Goal: Task Accomplishment & Management: Use online tool/utility

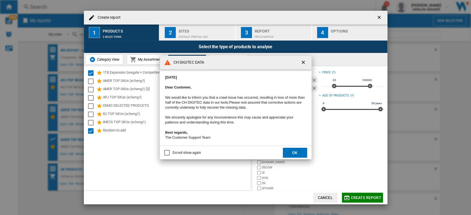
scroll to position [12, 0]
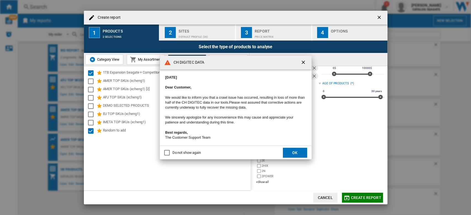
click at [294, 153] on button "OK" at bounding box center [295, 153] width 24 height 10
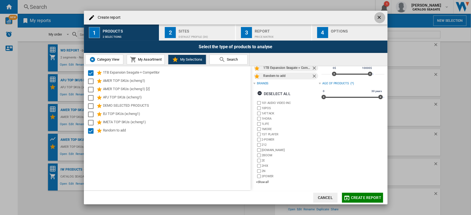
click at [377, 15] on ng-md-icon "getI18NText('BUTTONS.CLOSE_DIALOG')" at bounding box center [379, 18] width 7 height 7
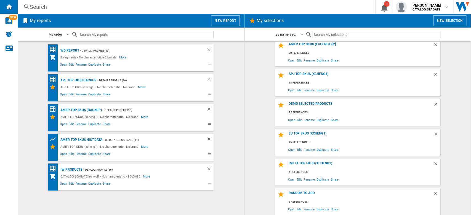
click at [312, 133] on div "EU TOP SKUs (xcheng1)" at bounding box center [360, 134] width 146 height 7
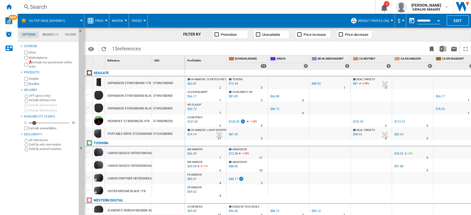
scroll to position [0, 52]
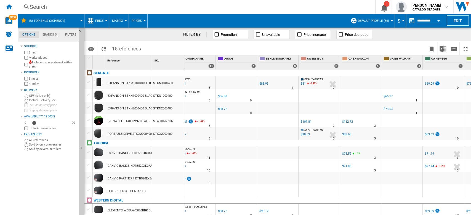
click at [86, 107] on div at bounding box center [88, 107] width 6 height 5
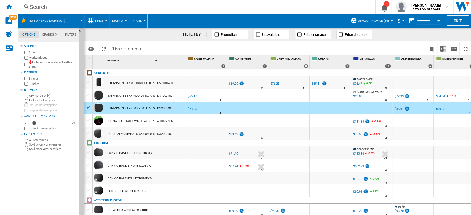
scroll to position [0, 539]
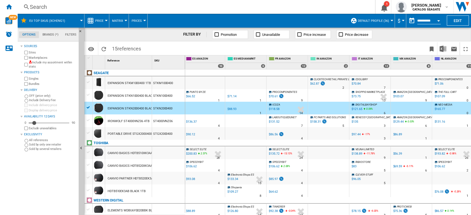
click at [44, 57] on label "Marketplaces" at bounding box center [53, 58] width 48 height 4
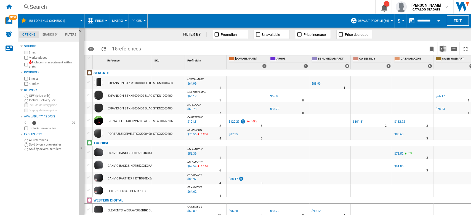
click at [88, 108] on div at bounding box center [88, 107] width 6 height 5
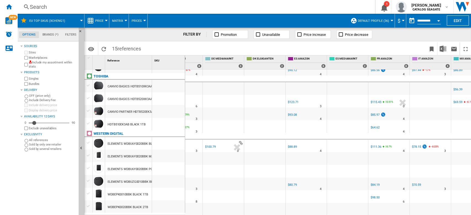
scroll to position [0, 447]
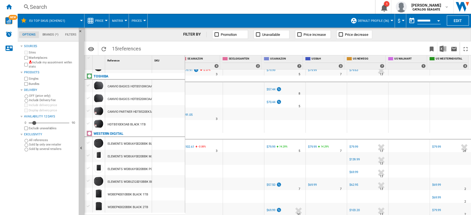
click at [104, 23] on button "Price" at bounding box center [100, 21] width 11 height 14
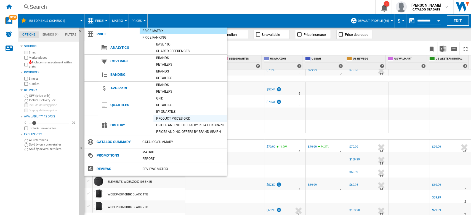
click at [181, 119] on div "Product prices grid" at bounding box center [190, 119] width 74 height 6
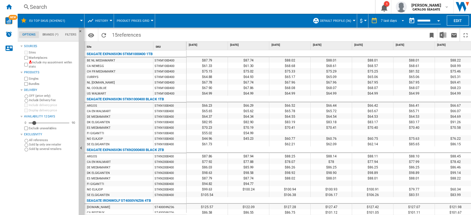
click at [391, 20] on div "7 last days" at bounding box center [388, 21] width 16 height 4
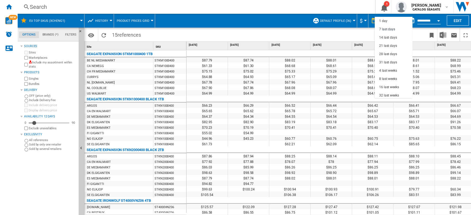
scroll to position [8, 0]
click at [386, 55] on div "31 last days" at bounding box center [388, 54] width 18 height 5
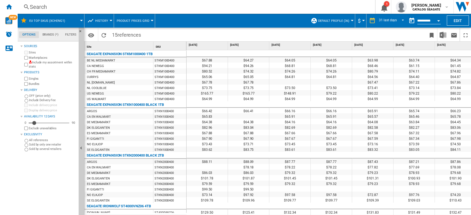
click at [104, 20] on span "History" at bounding box center [101, 21] width 13 height 4
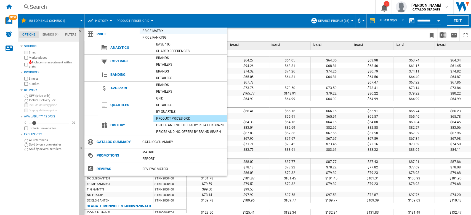
click at [155, 32] on div "Price Matrix" at bounding box center [182, 31] width 87 height 6
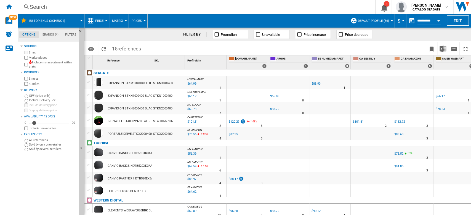
click at [387, 19] on button "Default profile (36)" at bounding box center [375, 21] width 34 height 14
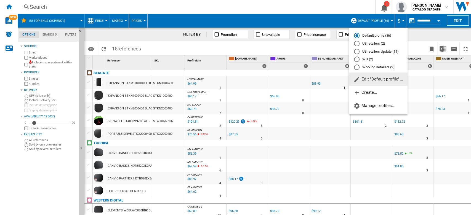
click at [379, 43] on md-radio-button "US retailers (2)" at bounding box center [378, 43] width 49 height 5
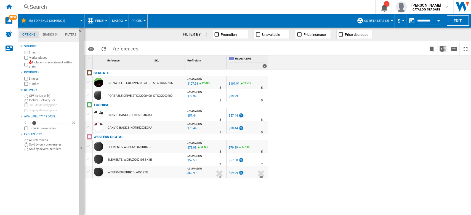
click at [436, 21] on button "Open calendar" at bounding box center [438, 20] width 10 height 10
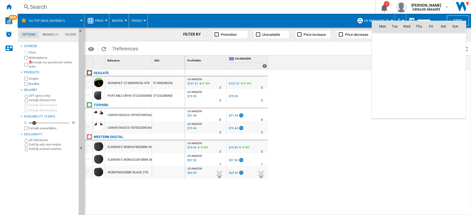
scroll to position [2630, 0]
click at [234, 96] on div at bounding box center [235, 107] width 471 height 215
